Goal: Information Seeking & Learning: Learn about a topic

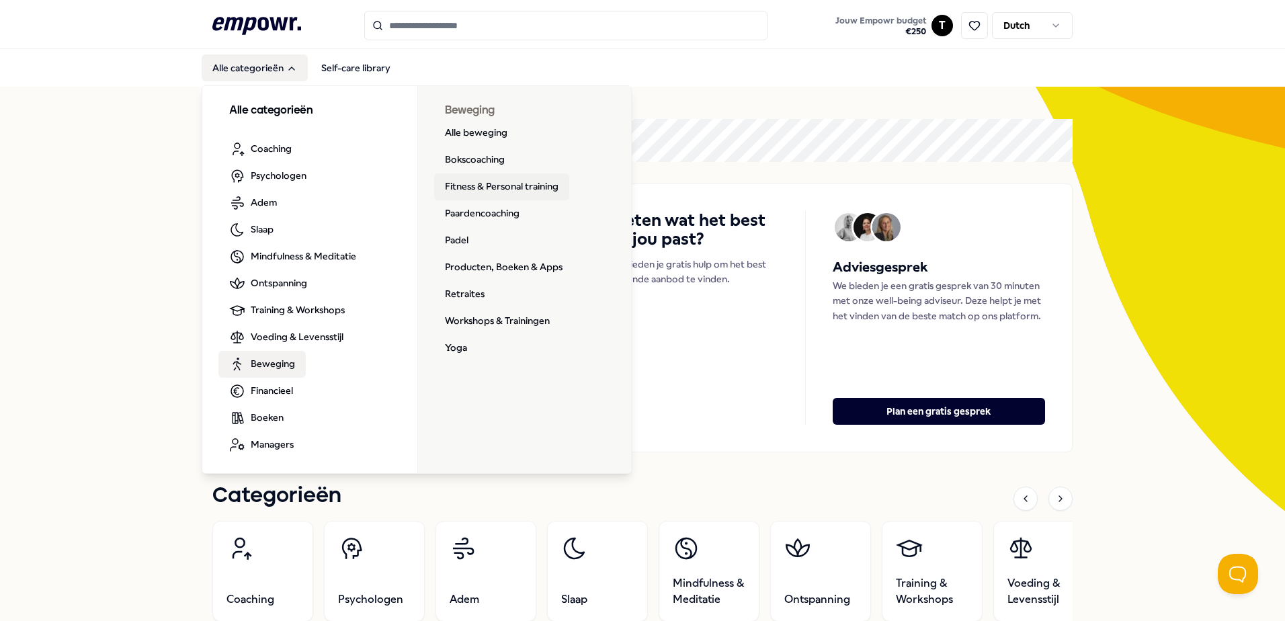
click at [477, 182] on link "Fitness & Personal training" at bounding box center [501, 186] width 135 height 27
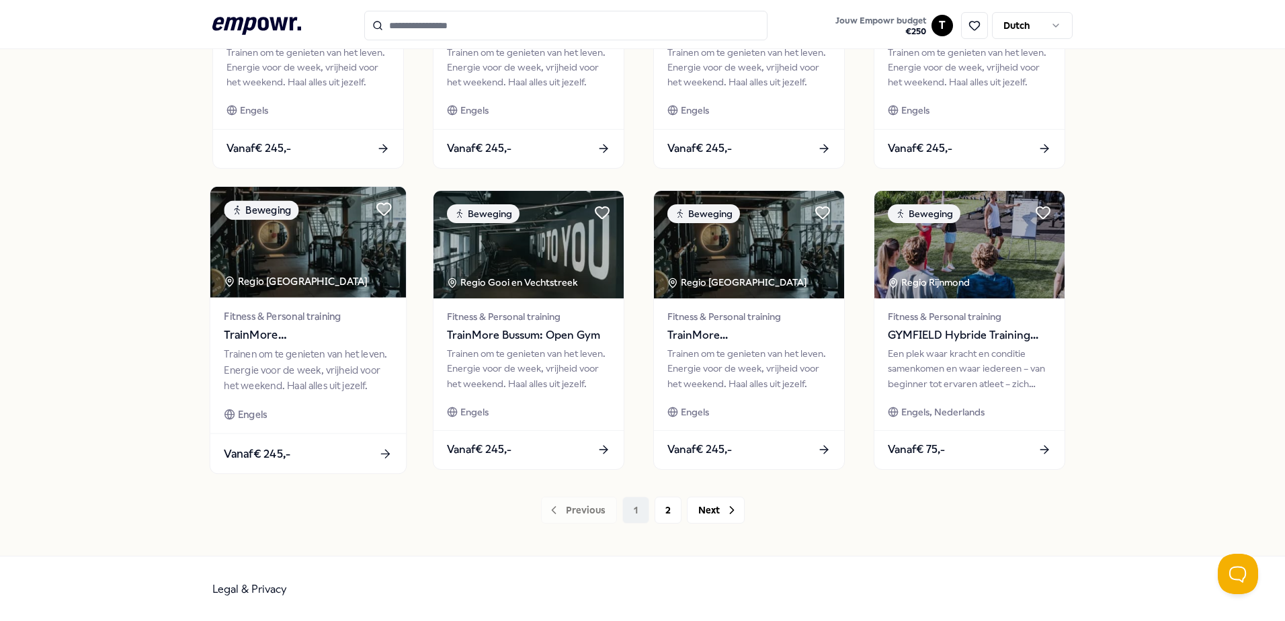
scroll to position [581, 0]
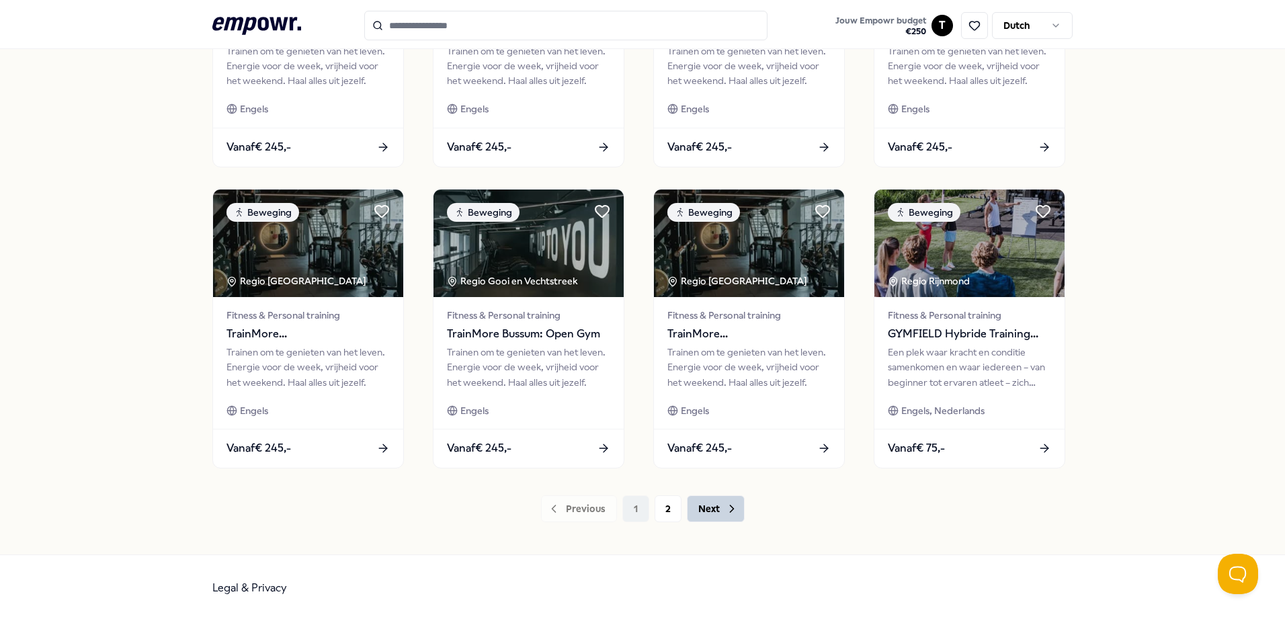
click at [714, 509] on button "Next" at bounding box center [716, 508] width 58 height 27
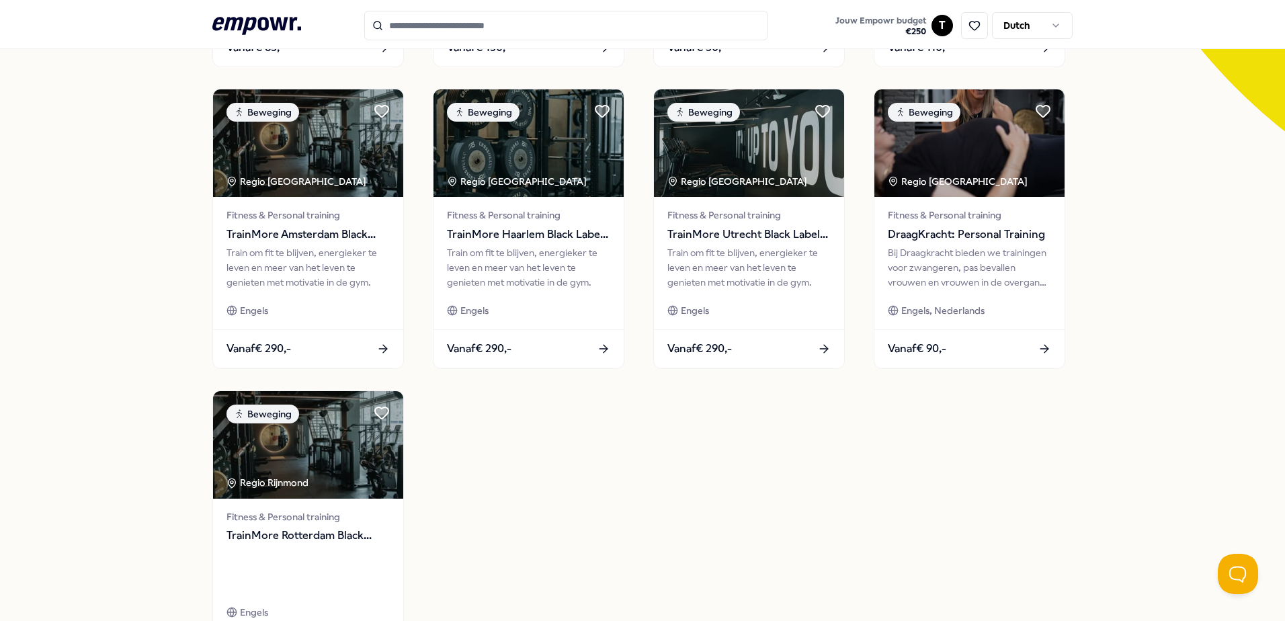
scroll to position [447, 0]
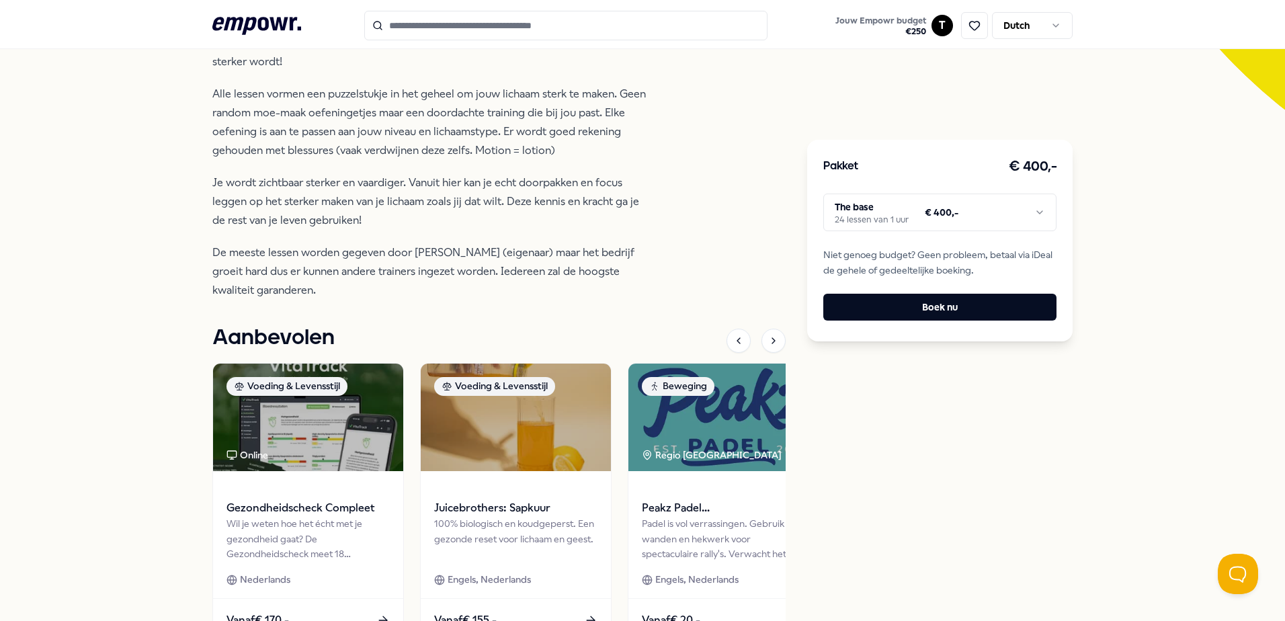
scroll to position [126, 0]
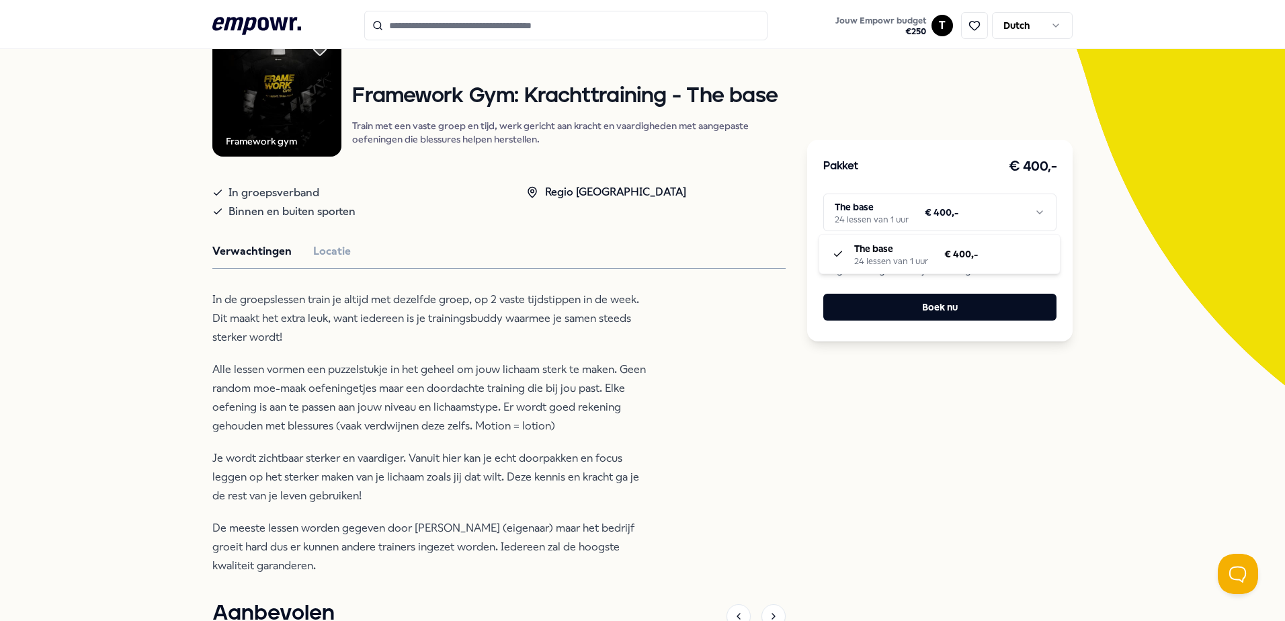
click at [1013, 220] on html ".empowr-logo_svg__cls-1{fill:#03032f} Jouw Empowr budget € 250 T Dutch Alle cat…" at bounding box center [642, 310] width 1285 height 621
click at [986, 214] on html ".empowr-logo_svg__cls-1{fill:#03032f} Jouw Empowr budget € 250 T Dutch Alle cat…" at bounding box center [642, 310] width 1285 height 621
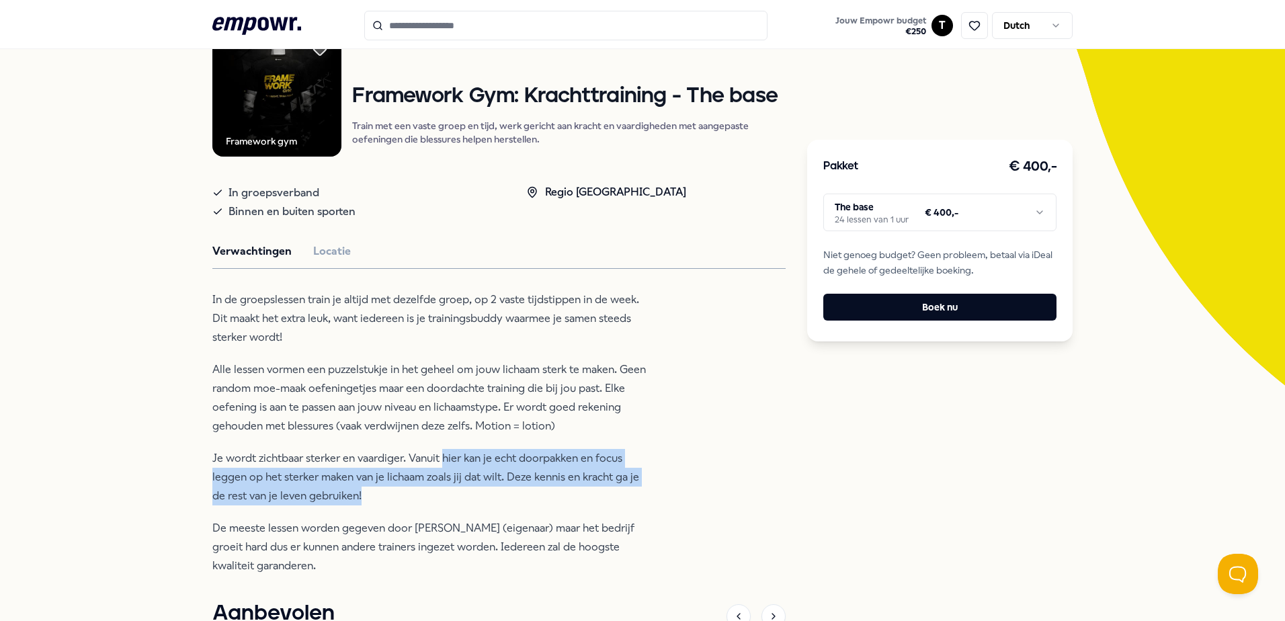
drag, startPoint x: 451, startPoint y: 495, endPoint x: 437, endPoint y: 462, distance: 35.2
click at [437, 462] on p "Je wordt zichtbaar sterker en vaardiger. Vanuit hier kan je echt doorpakken en …" at bounding box center [430, 477] width 437 height 56
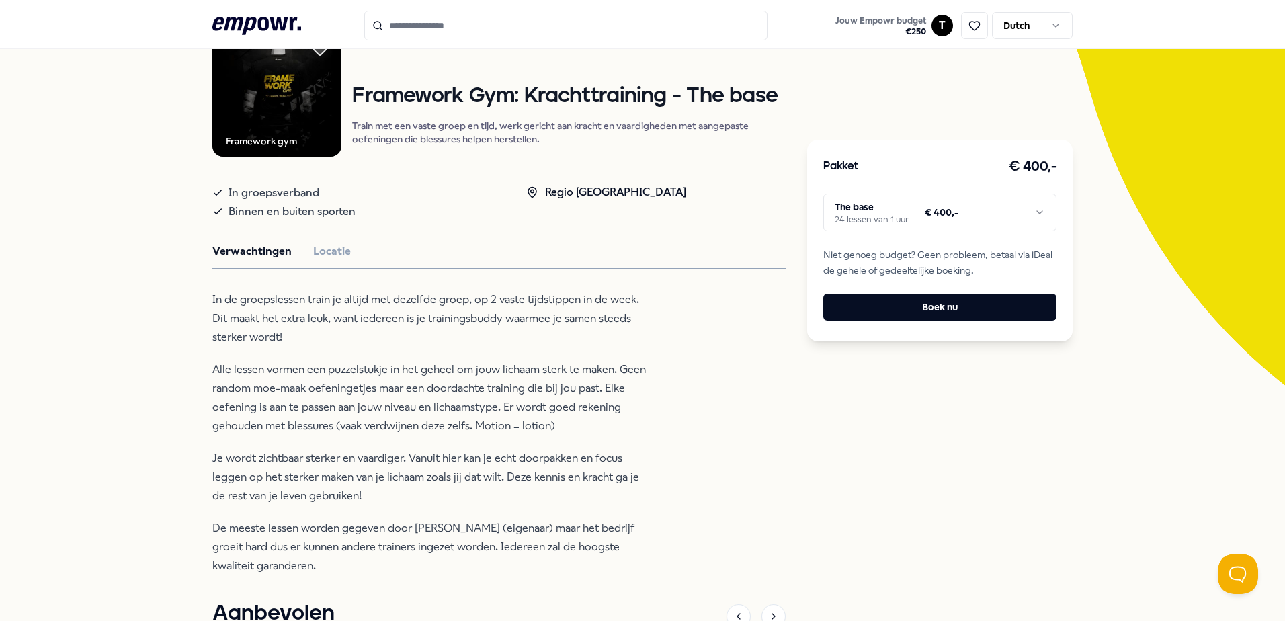
drag, startPoint x: 437, startPoint y: 462, endPoint x: 397, endPoint y: 439, distance: 45.8
click at [397, 439] on div "In de groepslessen train je altijd met dezelfde groep, op 2 vaste tijdstippen i…" at bounding box center [430, 432] width 437 height 285
click at [341, 245] on button "Locatie" at bounding box center [332, 251] width 38 height 17
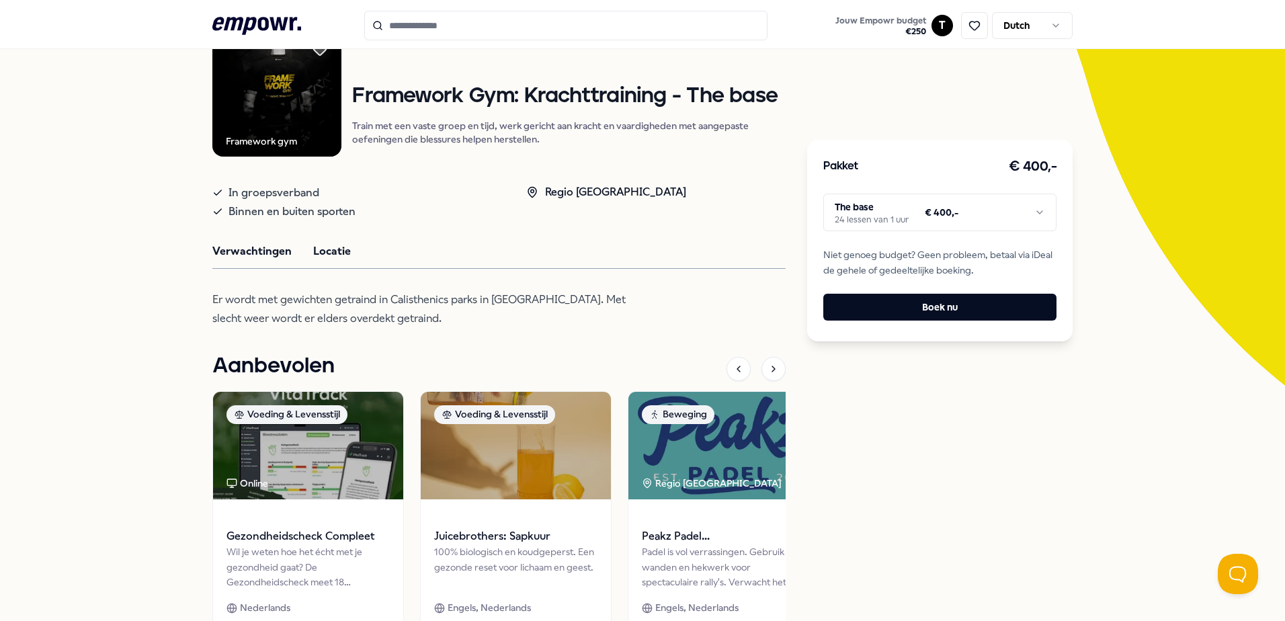
click at [260, 245] on button "Verwachtingen" at bounding box center [251, 251] width 79 height 17
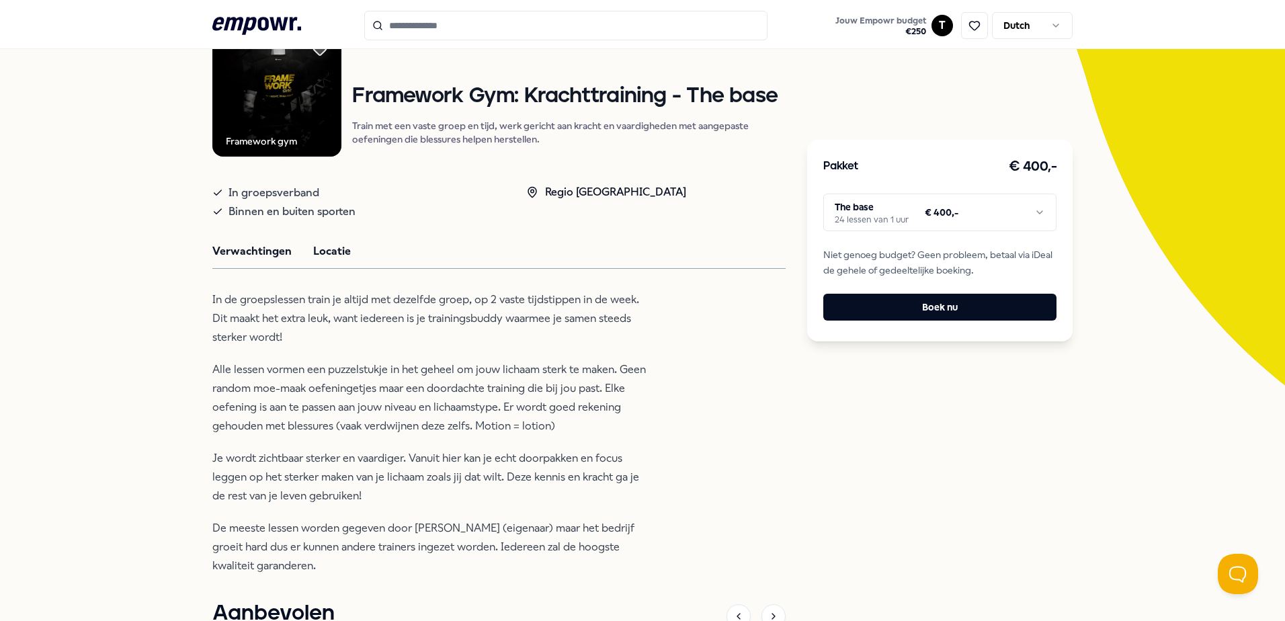
click at [335, 244] on button "Locatie" at bounding box center [332, 251] width 38 height 17
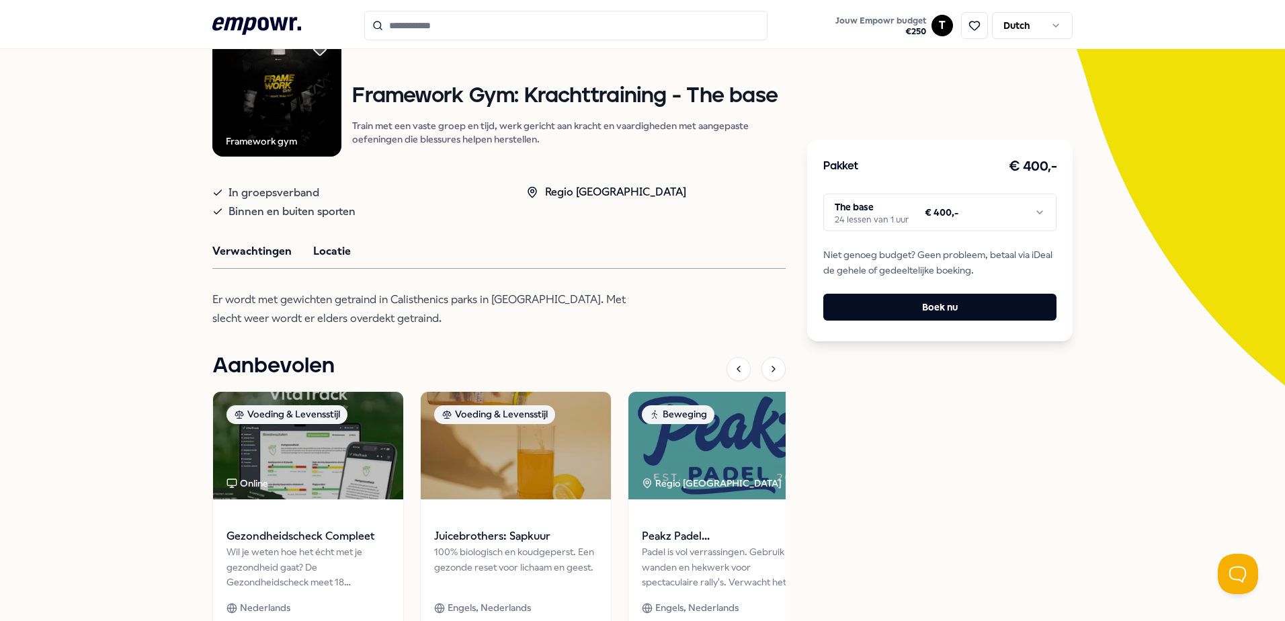
click at [268, 245] on button "Verwachtingen" at bounding box center [251, 251] width 79 height 17
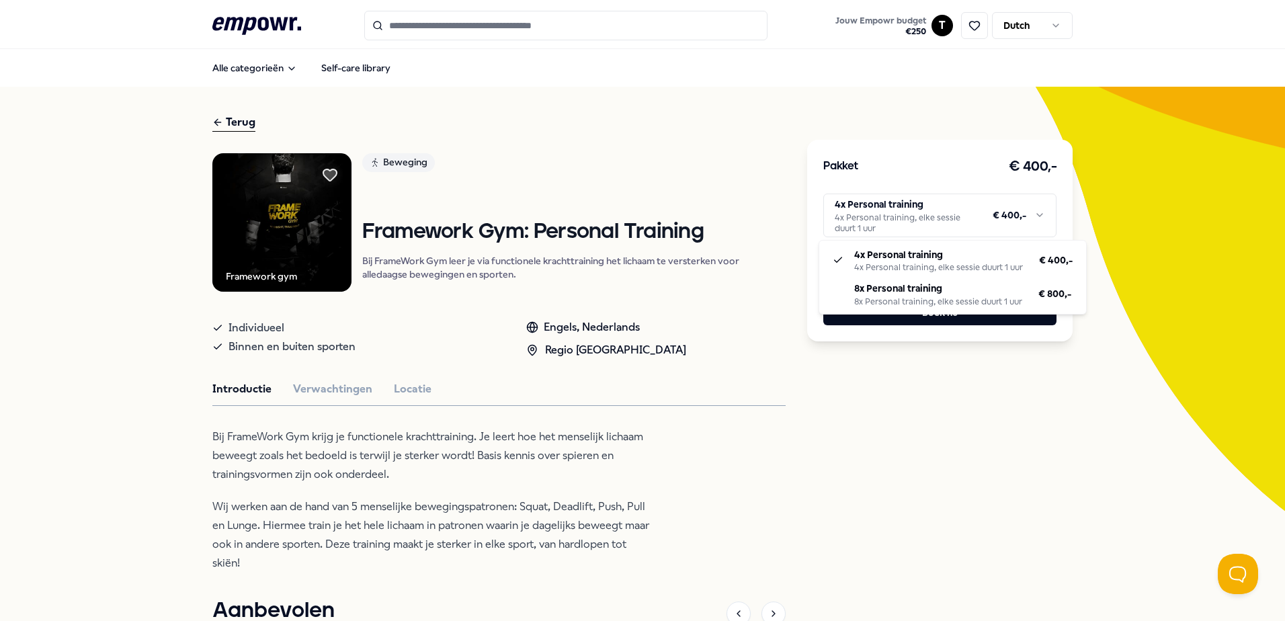
click at [1001, 226] on html ".empowr-logo_svg__cls-1{fill:#03032f} Jouw Empowr budget € 250 T Dutch Alle cat…" at bounding box center [642, 310] width 1285 height 621
click at [1001, 224] on html ".empowr-logo_svg__cls-1{fill:#03032f} Jouw Empowr budget € 250 T Dutch Alle cat…" at bounding box center [642, 310] width 1285 height 621
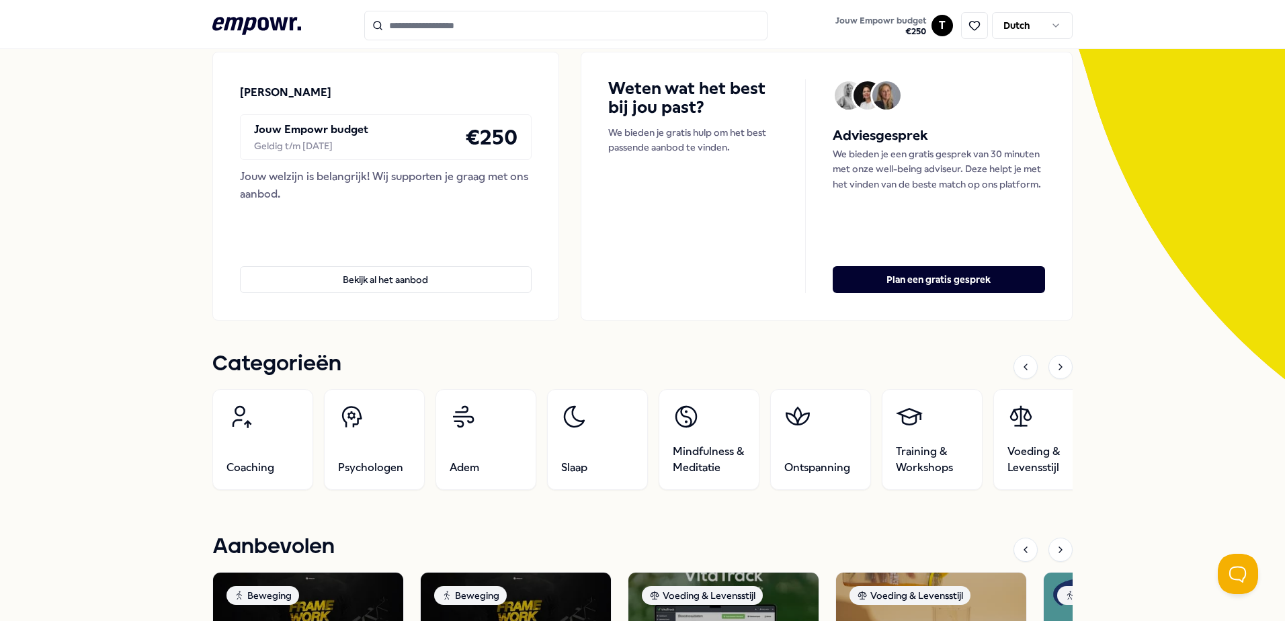
scroll to position [134, 0]
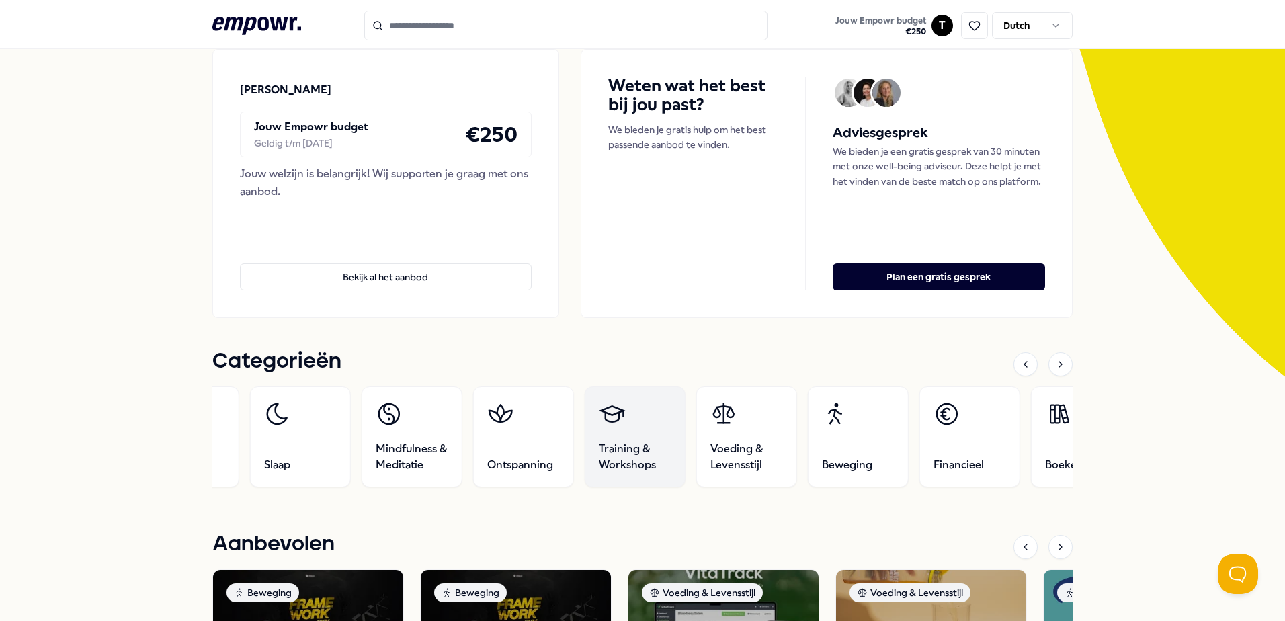
drag, startPoint x: 910, startPoint y: 451, endPoint x: 614, endPoint y: 470, distance: 296.9
click at [614, 470] on span "Training & Workshops" at bounding box center [635, 457] width 73 height 32
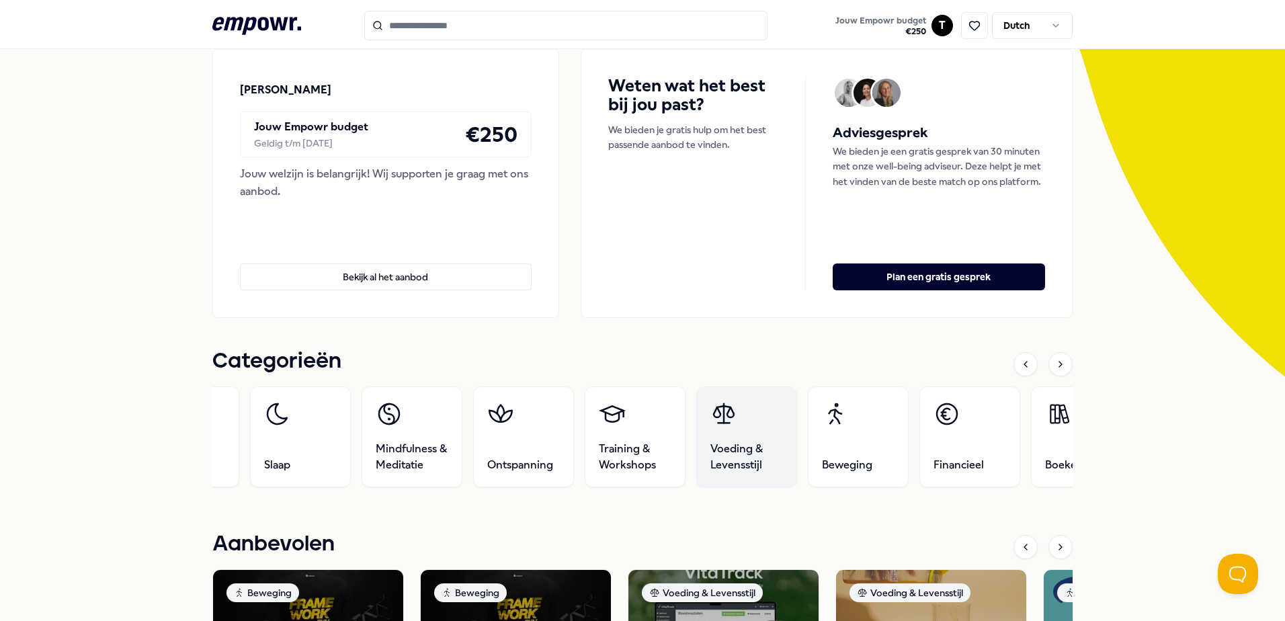
click at [753, 459] on span "Voeding & Levensstijl" at bounding box center [746, 457] width 73 height 32
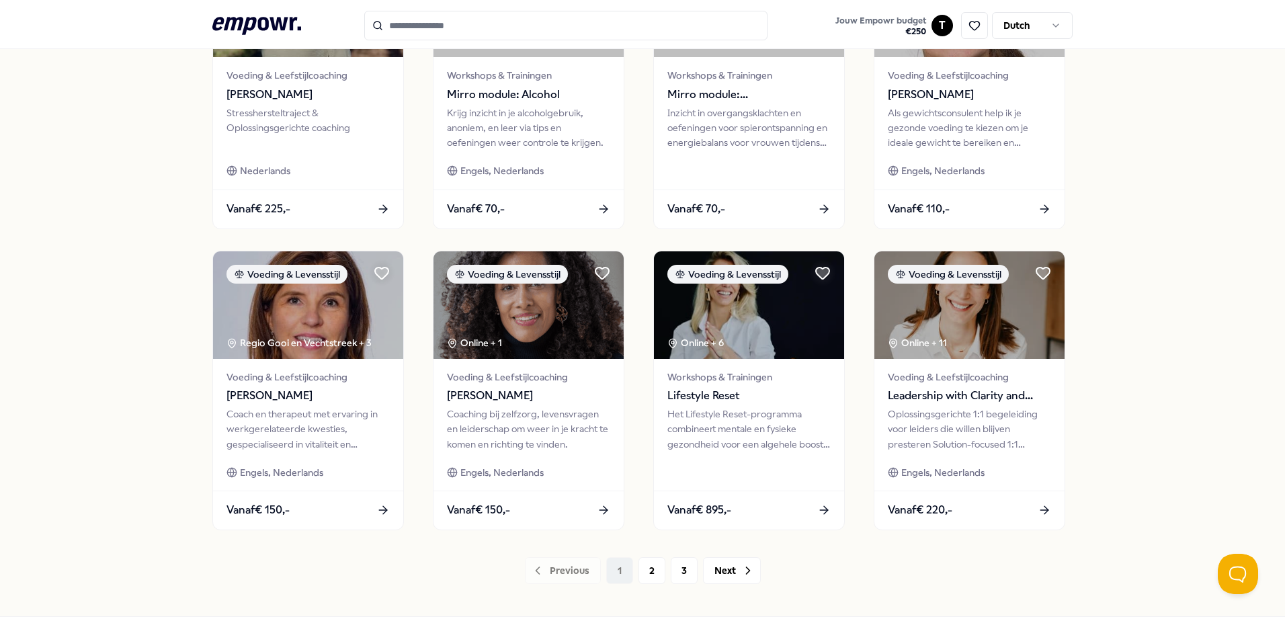
scroll to position [557, 0]
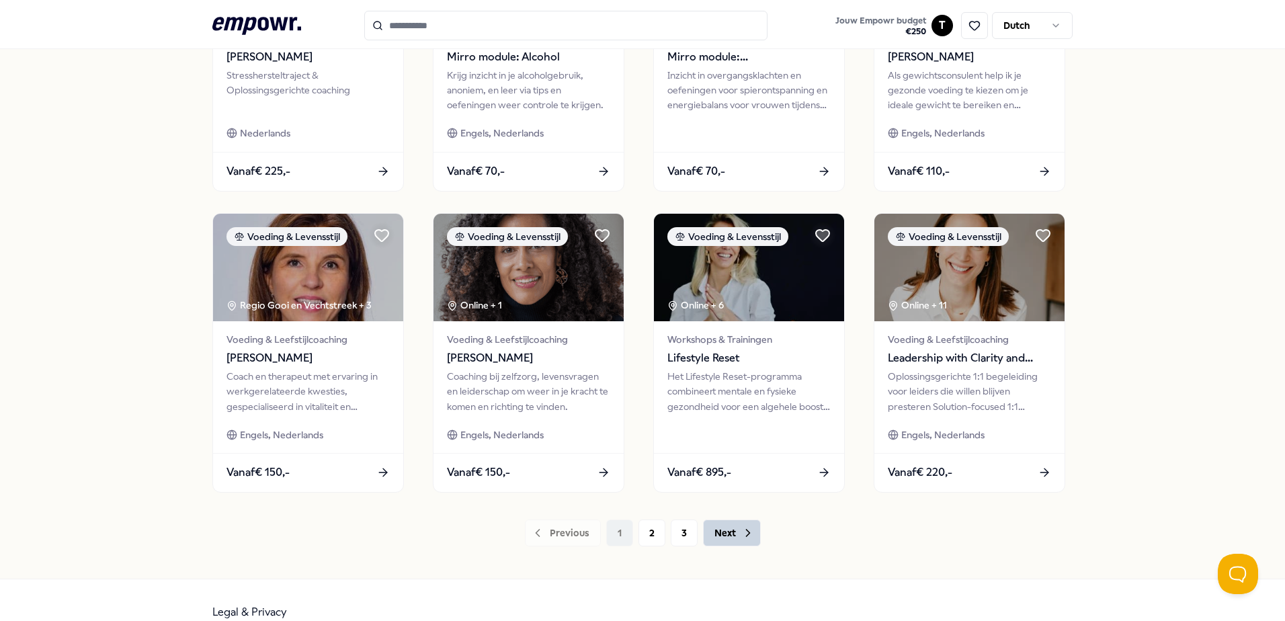
click at [716, 537] on button "Next" at bounding box center [732, 532] width 58 height 27
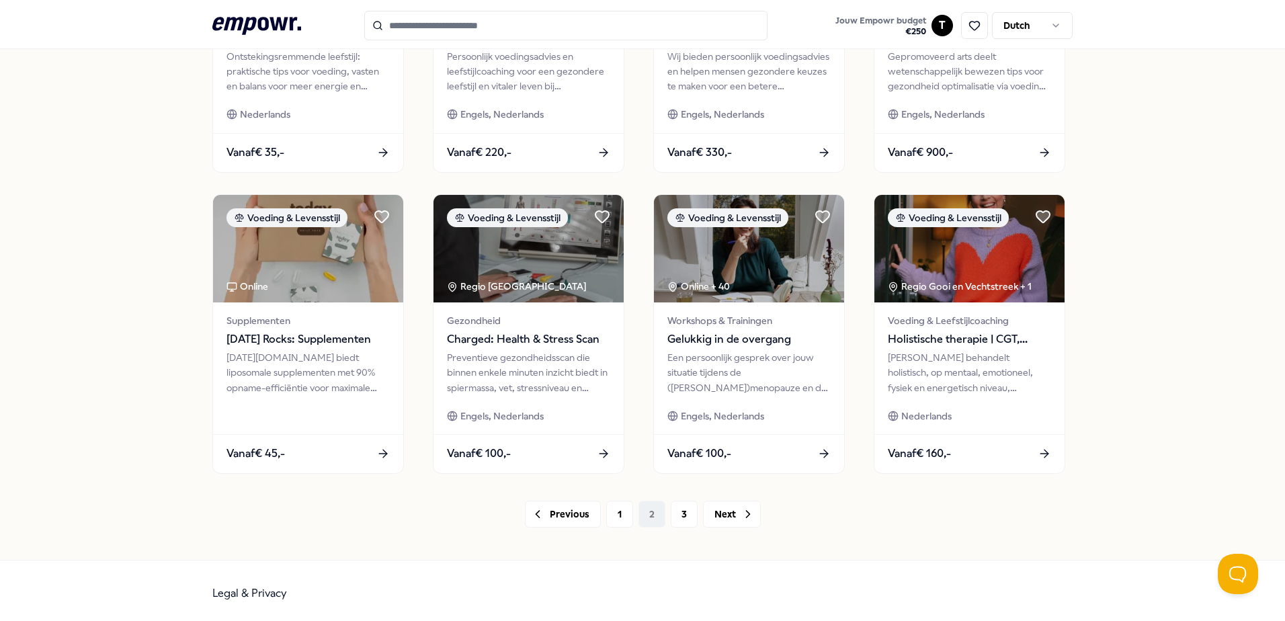
scroll to position [581, 0]
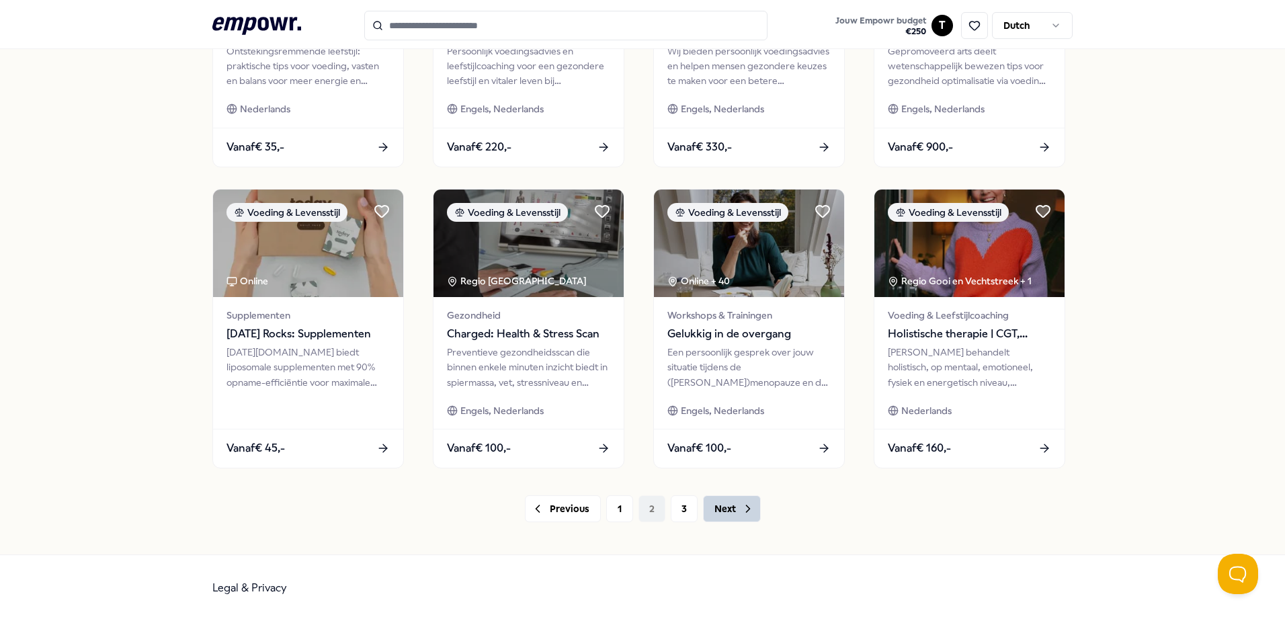
click at [727, 515] on button "Next" at bounding box center [732, 508] width 58 height 27
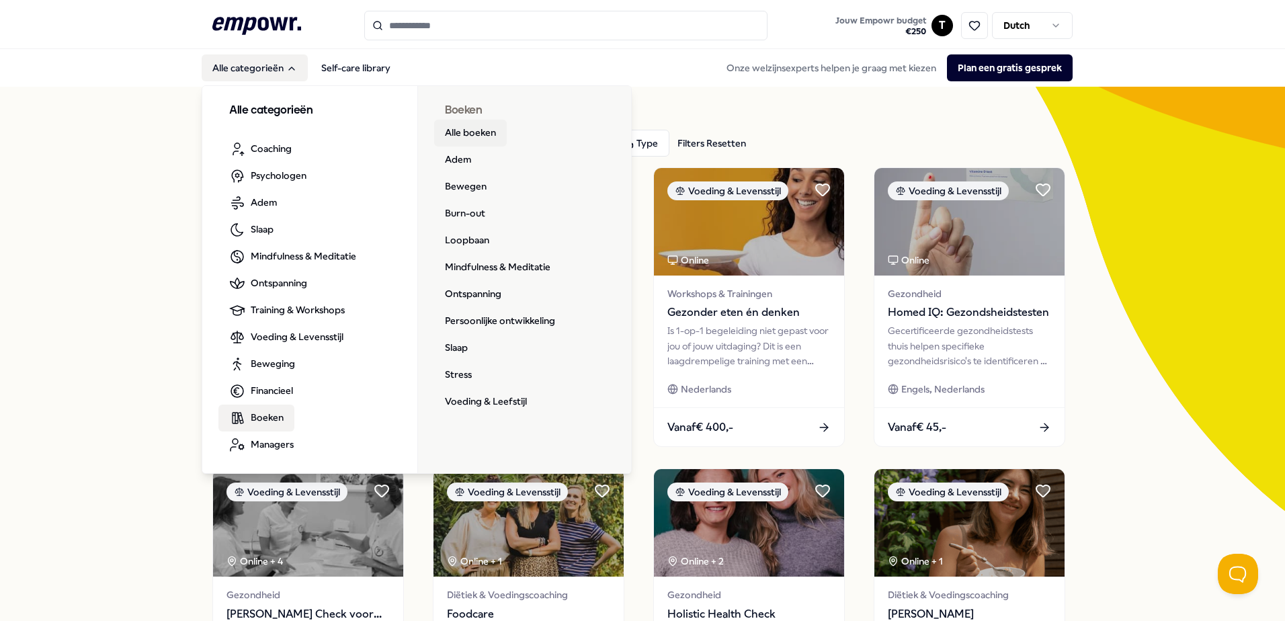
click at [462, 139] on link "Alle boeken" at bounding box center [470, 133] width 73 height 27
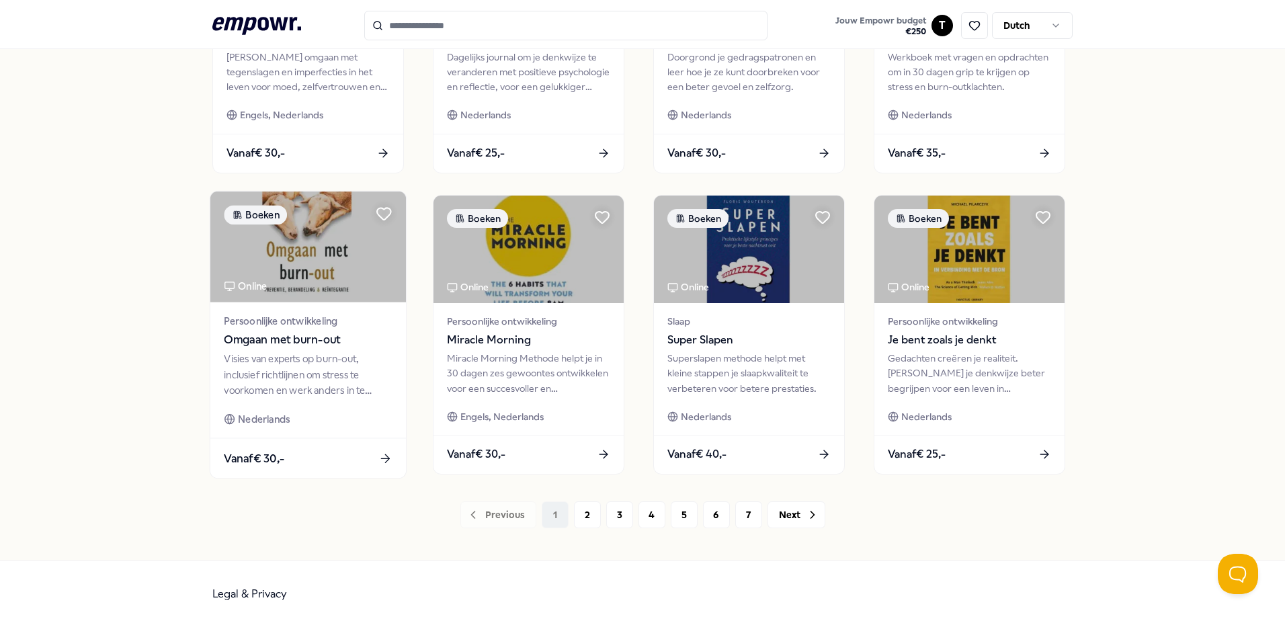
scroll to position [581, 0]
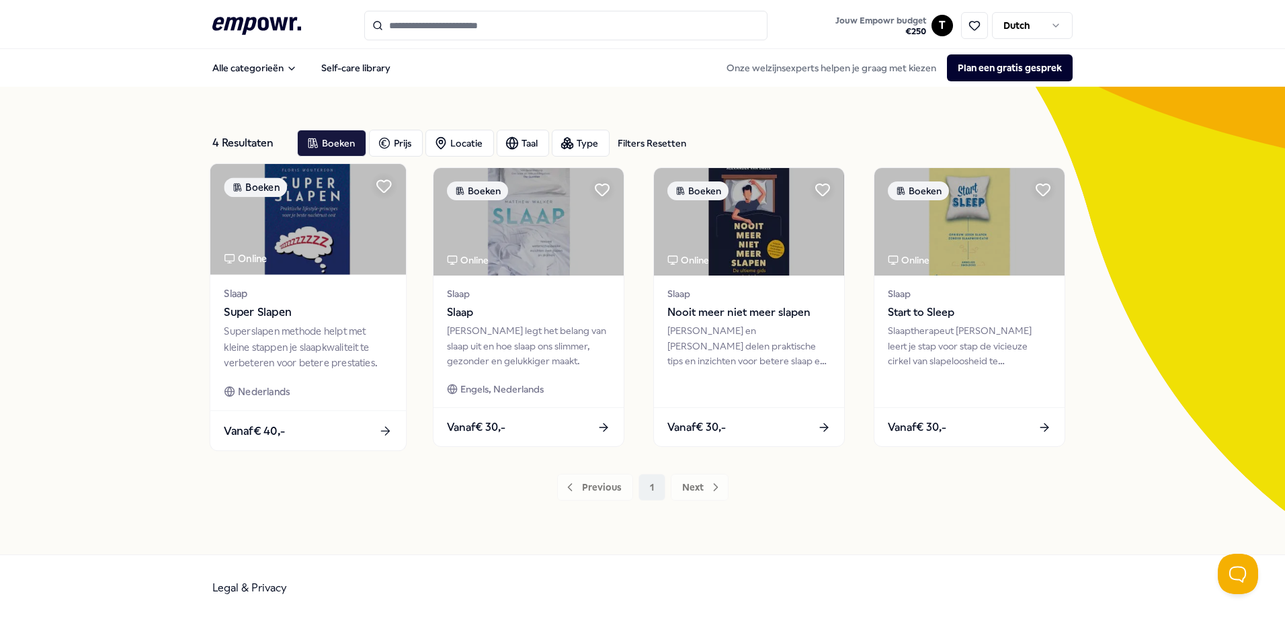
click at [282, 333] on div "Superslapen methode helpt met kleine stappen je slaapkwaliteit te verbeteren vo…" at bounding box center [308, 347] width 168 height 46
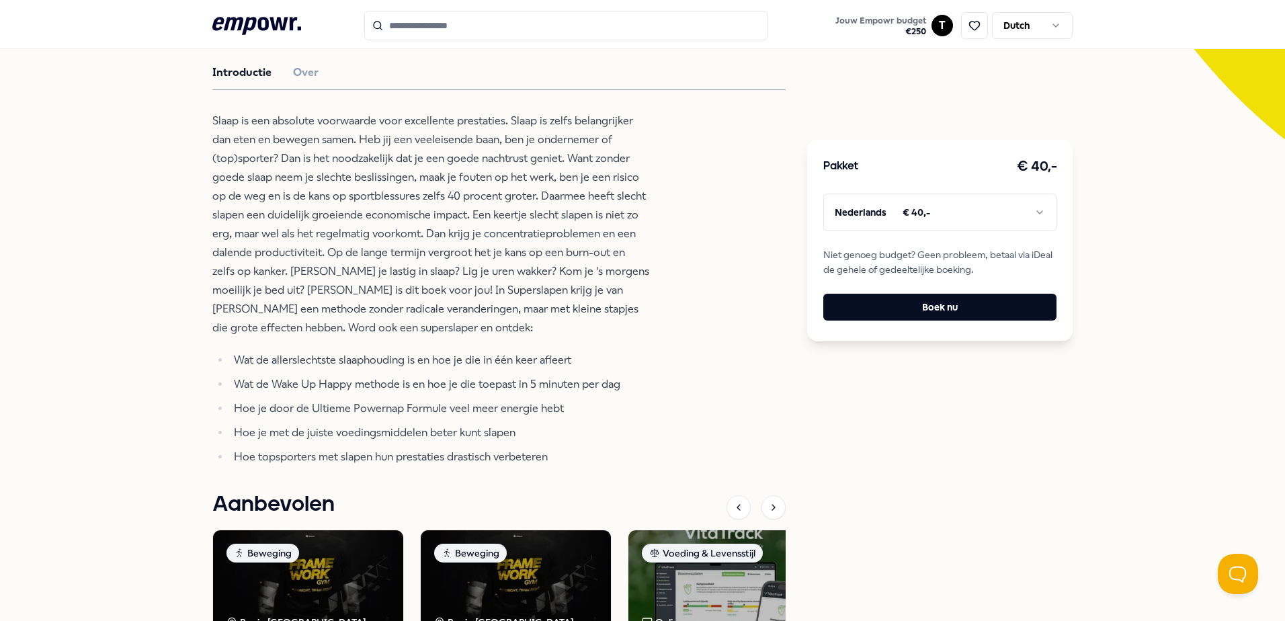
scroll to position [403, 0]
